Goal: Information Seeking & Learning: Check status

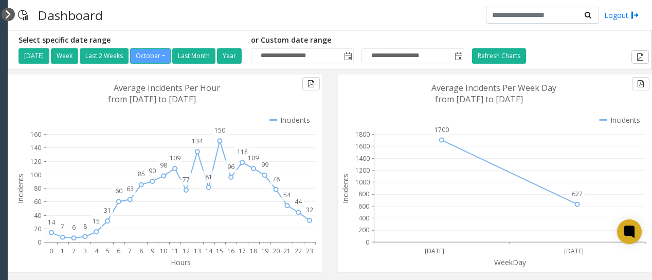
click at [7, 11] on div at bounding box center [8, 14] width 13 height 13
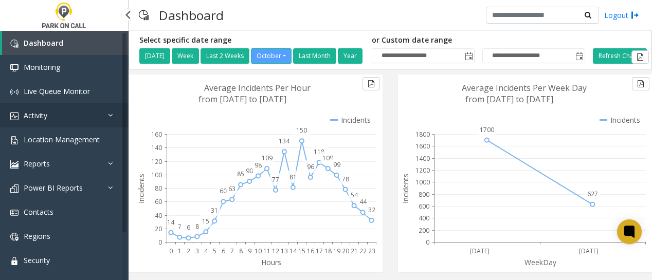
click at [41, 112] on span "Activity" at bounding box center [36, 116] width 24 height 10
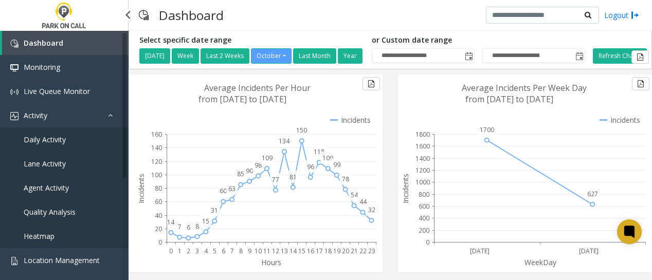
click at [42, 187] on span "Agent Activity" at bounding box center [46, 188] width 45 height 10
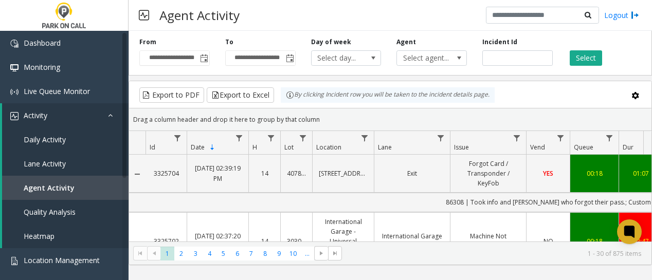
scroll to position [257, 0]
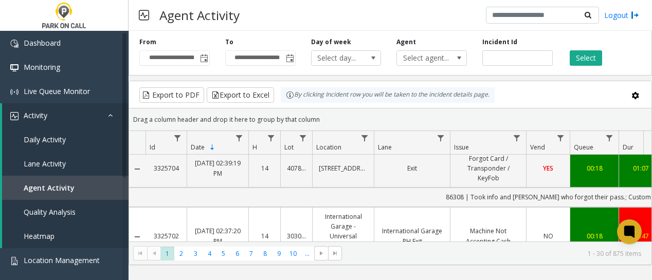
click at [130, 15] on div "Agent Activity Logout" at bounding box center [391, 15] width 524 height 31
click at [125, 16] on div at bounding box center [127, 14] width 13 height 13
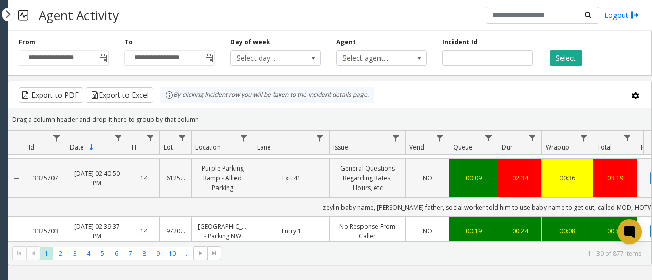
click at [564, 185] on td "00:36" at bounding box center [567, 178] width 51 height 39
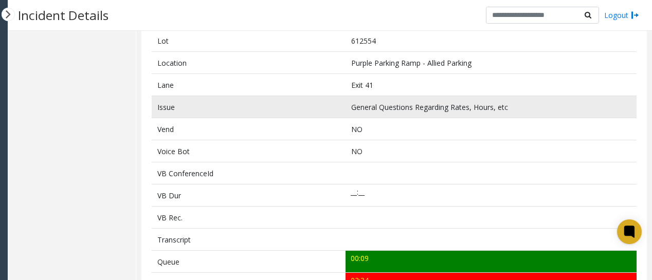
scroll to position [167, 0]
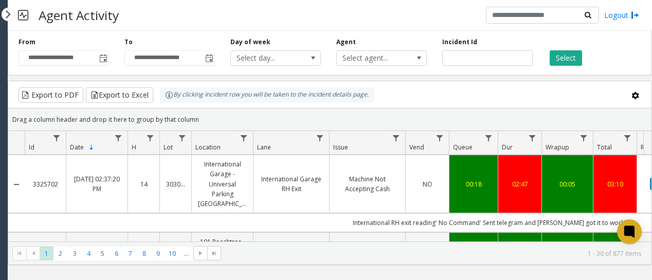
scroll to position [412, 0]
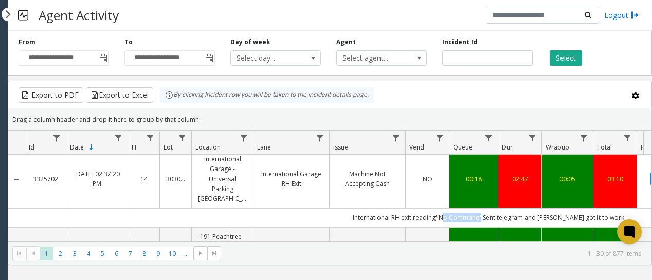
drag, startPoint x: 493, startPoint y: 218, endPoint x: 453, endPoint y: 225, distance: 41.4
click at [453, 225] on td "International RH exit reading' No Command' Sent telegram and [PERSON_NAME] got …" at bounding box center [488, 217] width 927 height 19
click at [412, 194] on td "NO" at bounding box center [427, 179] width 44 height 59
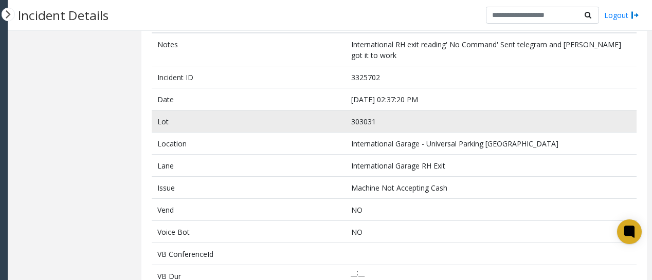
scroll to position [51, 0]
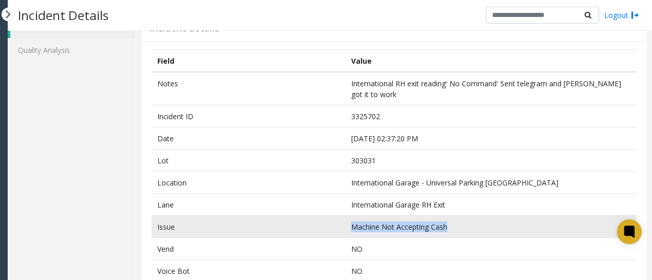
drag, startPoint x: 458, startPoint y: 224, endPoint x: 328, endPoint y: 236, distance: 131.2
click at [328, 236] on tr "Issue Machine Not Accepting Cash" at bounding box center [394, 227] width 485 height 22
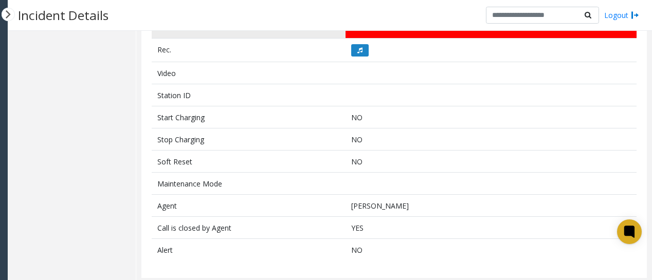
scroll to position [475, 0]
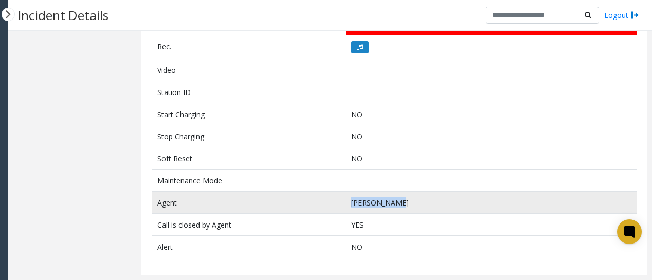
drag, startPoint x: 419, startPoint y: 207, endPoint x: 323, endPoint y: 209, distance: 96.2
click at [323, 209] on tr "Agent [PERSON_NAME]" at bounding box center [394, 203] width 485 height 22
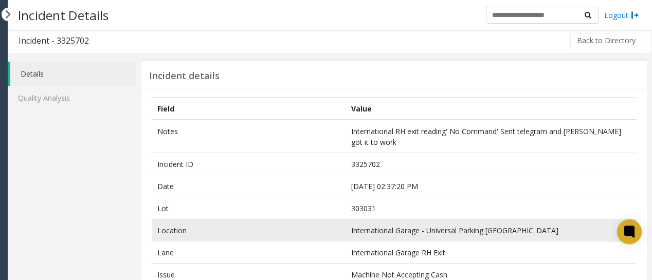
scroll to position [0, 0]
